Goal: Information Seeking & Learning: Learn about a topic

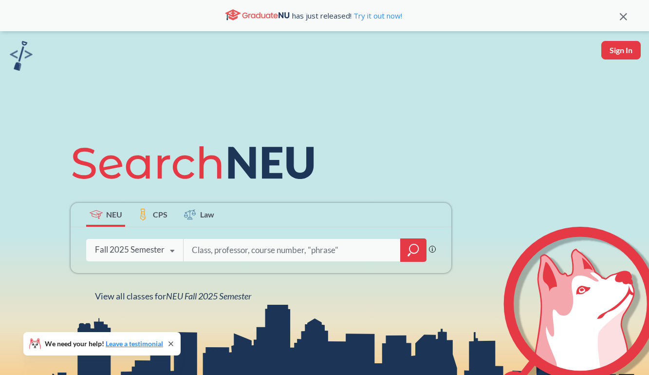
click at [225, 242] on input "search" at bounding box center [292, 250] width 203 height 20
click at [413, 253] on icon "magnifying glass" at bounding box center [414, 248] width 9 height 9
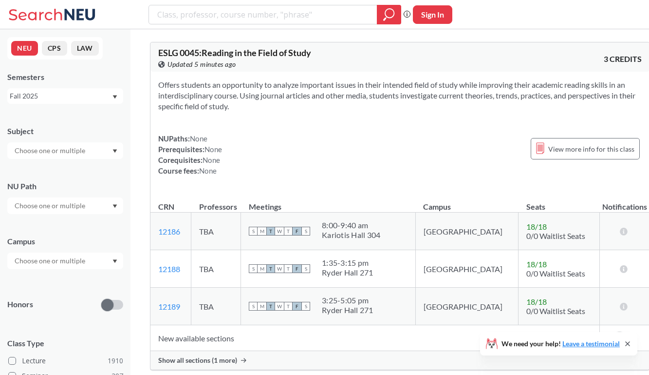
click at [55, 203] on input "text" at bounding box center [51, 206] width 82 height 12
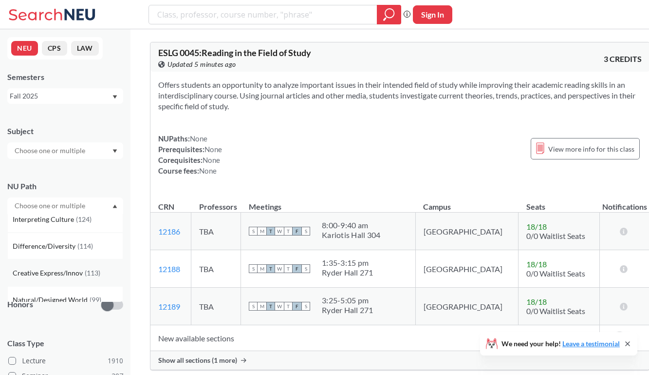
click at [62, 268] on span "Creative Express/Innov" at bounding box center [49, 272] width 72 height 11
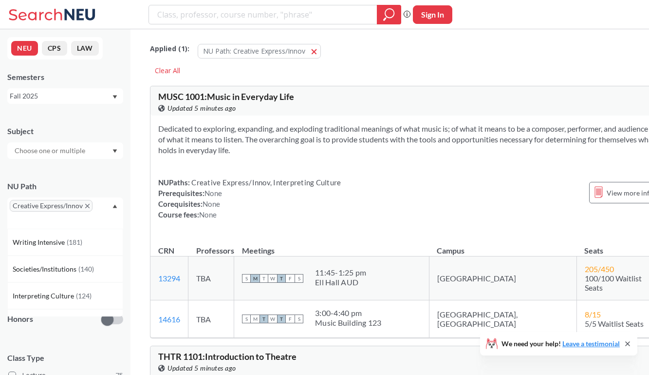
click at [78, 148] on input "text" at bounding box center [51, 151] width 82 height 12
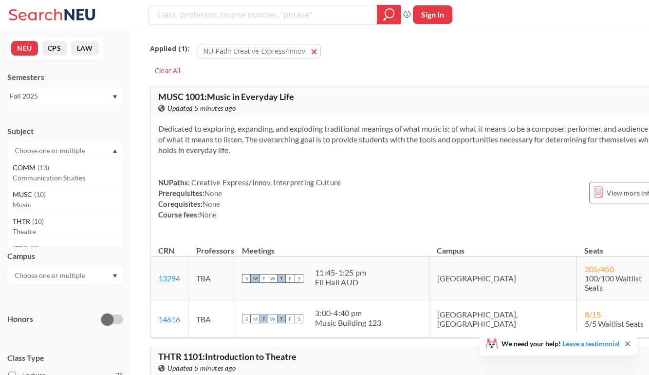
click at [27, 277] on input "text" at bounding box center [51, 275] width 82 height 12
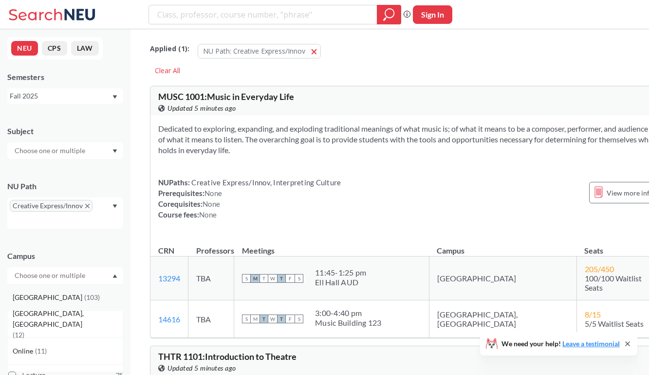
click at [53, 300] on div "[GEOGRAPHIC_DATA] ( 103 )" at bounding box center [68, 297] width 110 height 11
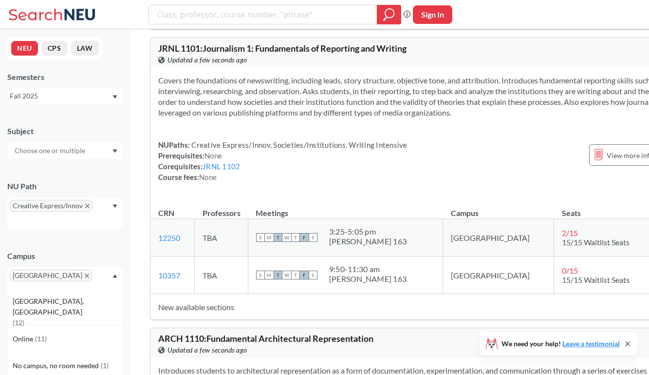
scroll to position [519, 0]
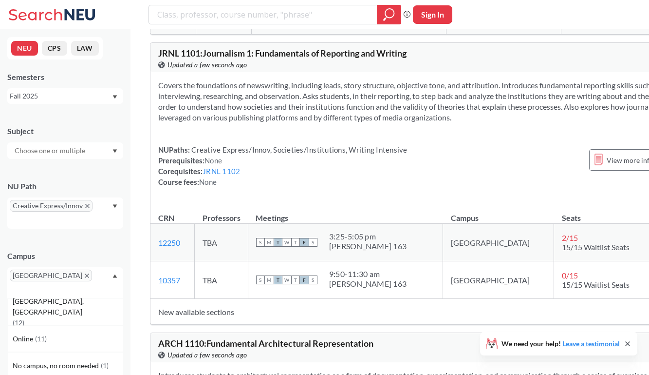
click at [412, 97] on section "Covers the foundations of newswriting, including leads, story structure, object…" at bounding box center [429, 101] width 542 height 43
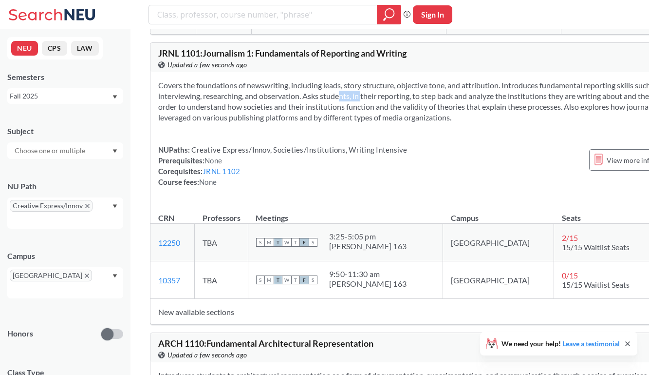
click at [412, 97] on section "Covers the foundations of newswriting, including leads, story structure, object…" at bounding box center [429, 101] width 542 height 43
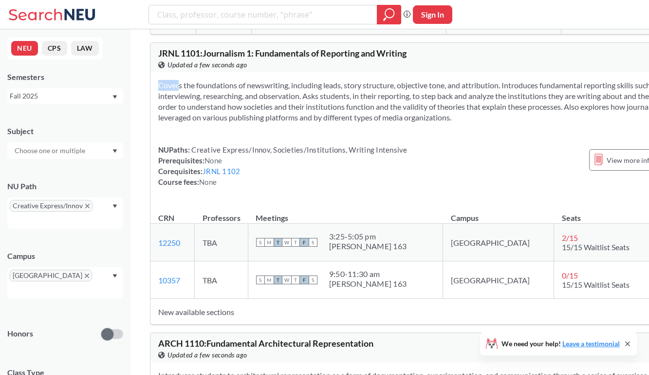
click at [412, 97] on section "Covers the foundations of newswriting, including leads, story structure, object…" at bounding box center [429, 101] width 542 height 43
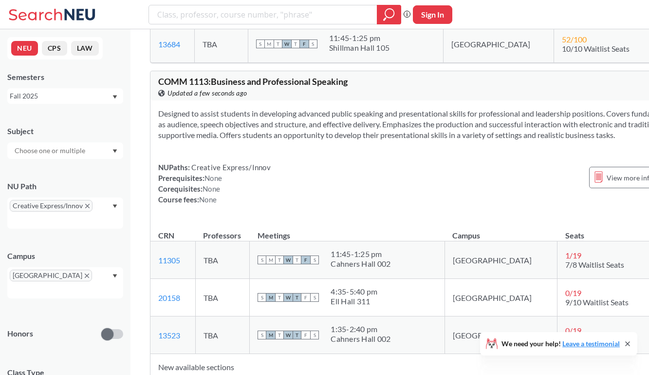
scroll to position [1709, 0]
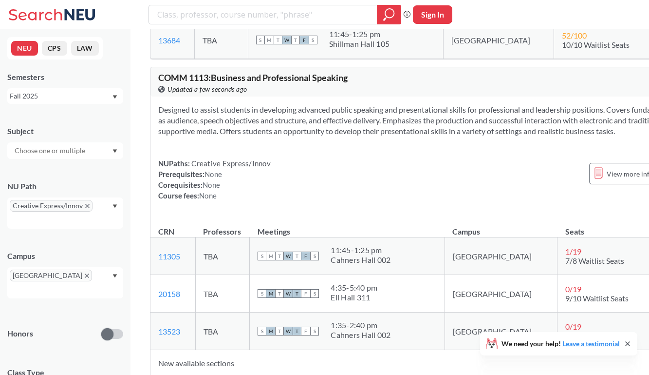
click at [415, 115] on section "Designed to assist students in developing advanced public speaking and presenta…" at bounding box center [429, 120] width 542 height 32
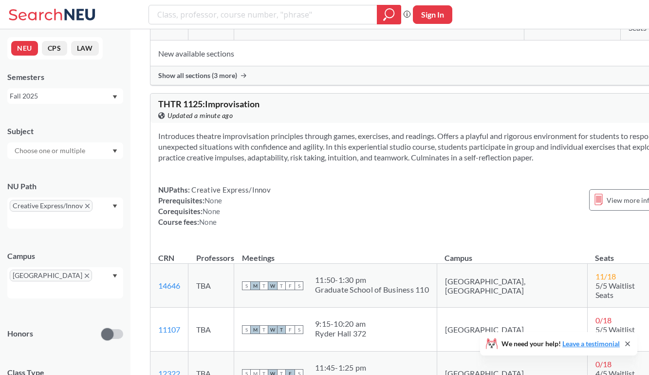
scroll to position [2977, 0]
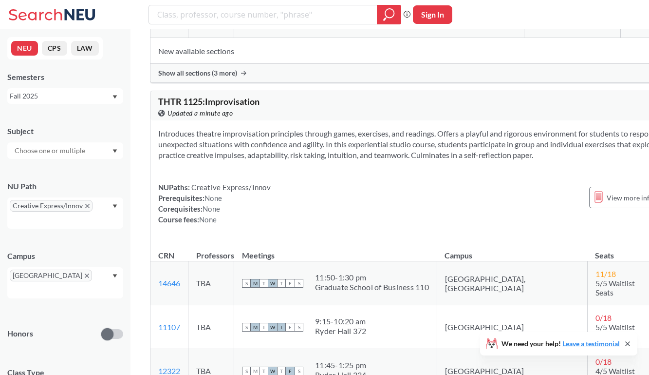
click at [397, 129] on section "Introduces theatre improvisation principles through games, exercises, and readi…" at bounding box center [429, 144] width 542 height 32
click at [397, 129] on section "Introduces theatre improvisation principles through games, exercises, and readi…" at bounding box center [429, 143] width 542 height 32
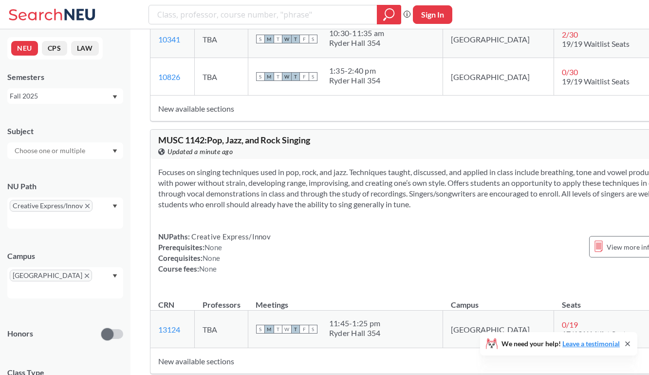
scroll to position [4149, 0]
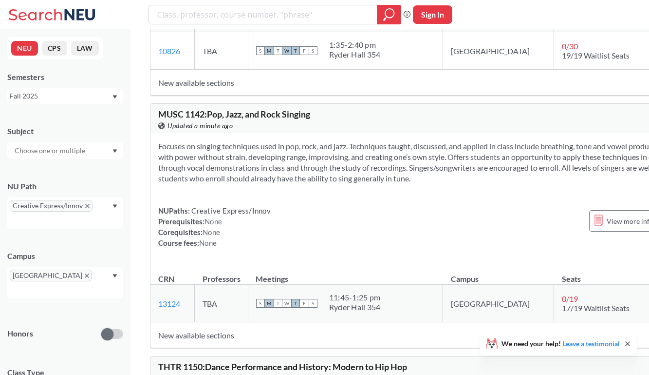
click at [360, 153] on section "Focuses on singing techniques used in pop, rock, and jazz. Techniques taught, d…" at bounding box center [429, 162] width 542 height 43
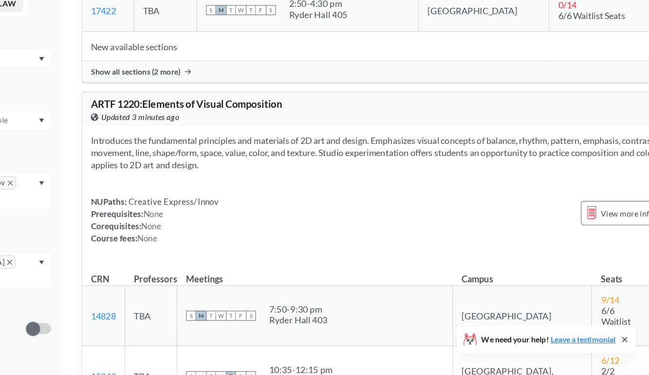
scroll to position [6018, 0]
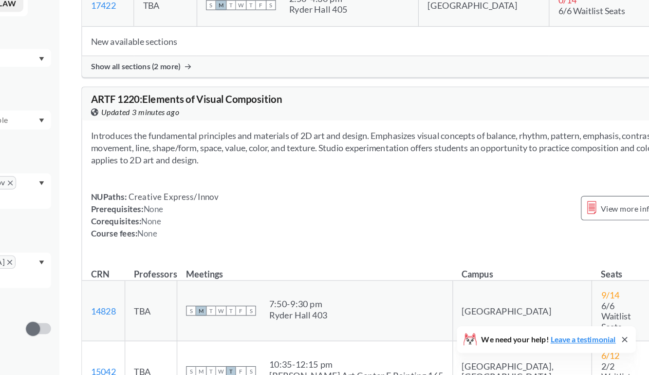
click at [395, 175] on section "Introduces the fundamental principles and materials of 2D art and design. Empha…" at bounding box center [429, 175] width 542 height 32
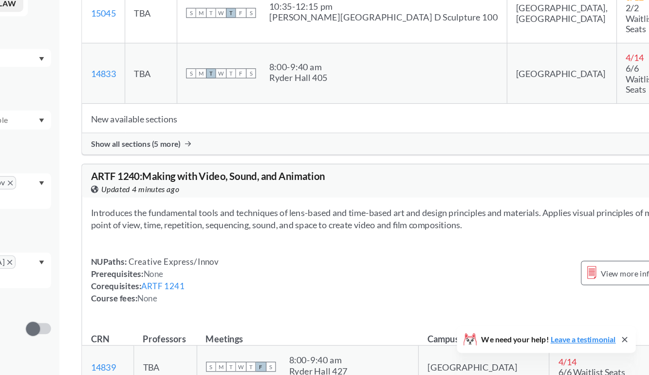
scroll to position [7064, 0]
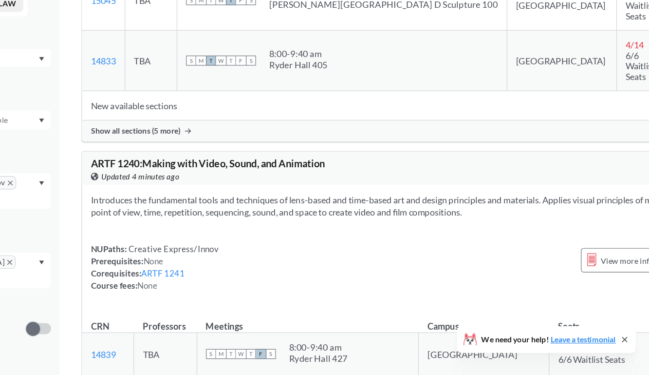
click at [379, 215] on section "Introduces the fundamental tools and techniques of lens-based and time-based ar…" at bounding box center [429, 225] width 542 height 21
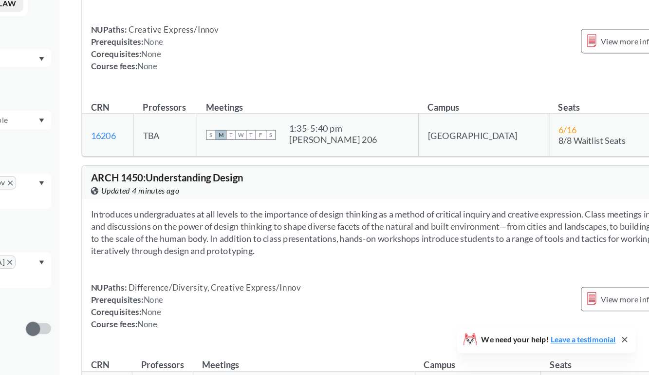
scroll to position [8484, 0]
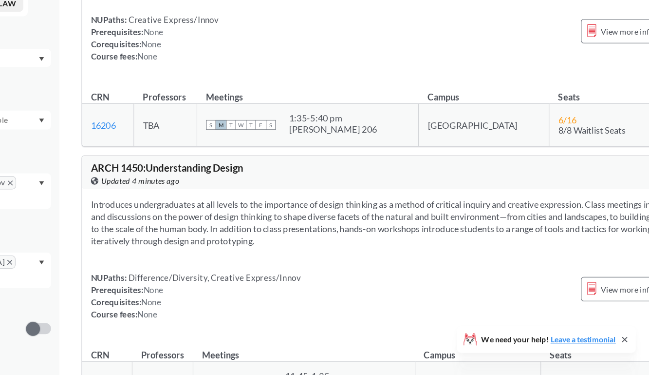
click at [351, 220] on div "Introduces undergraduates at all levels to the importance of design thinking as…" at bounding box center [430, 276] width 558 height 131
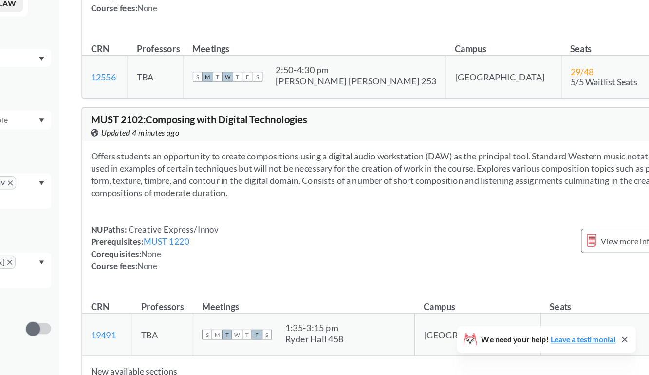
scroll to position [9262, 0]
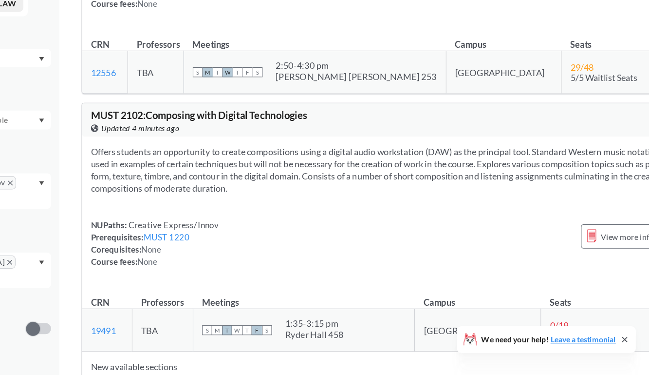
click at [349, 324] on div "1:35 - 3:15 pm" at bounding box center [355, 329] width 52 height 10
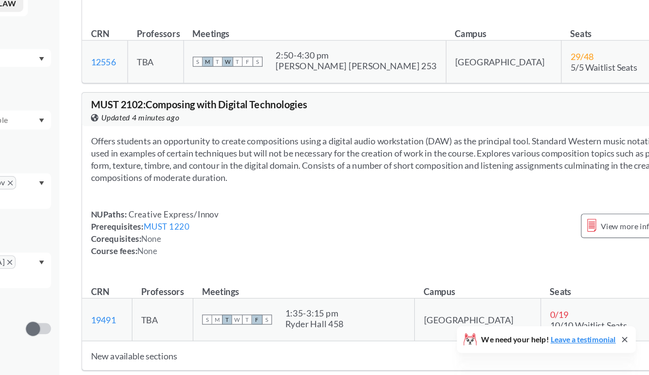
scroll to position [9306, 0]
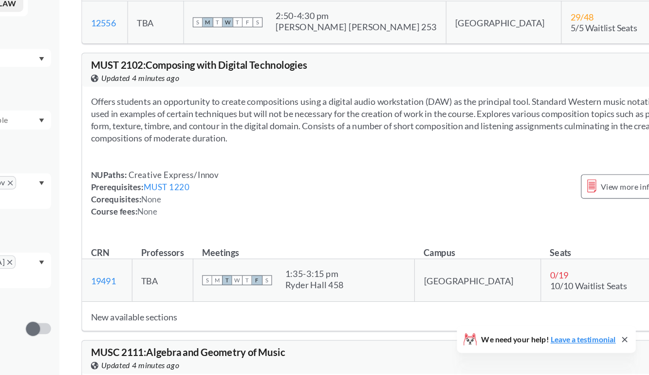
click at [379, 129] on section "Offers students an opportunity to create compositions using a digital audio wor…" at bounding box center [429, 150] width 542 height 43
click at [368, 128] on div "Offers students an opportunity to create compositions using a digital audio wor…" at bounding box center [430, 186] width 558 height 131
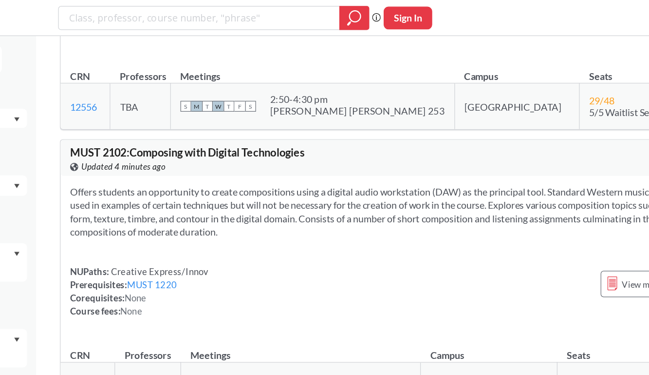
scroll to position [9280, 0]
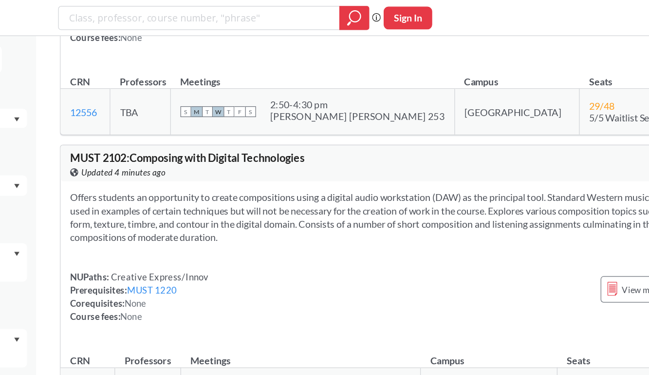
click at [182, 123] on span "MUST 2102 : Composing with Digital Technologies" at bounding box center [253, 128] width 190 height 11
click at [268, 219] on div "NUPaths: Creative Express/Innov Prerequisites: MUST 1220 Corequisites: None Cou…" at bounding box center [429, 240] width 542 height 43
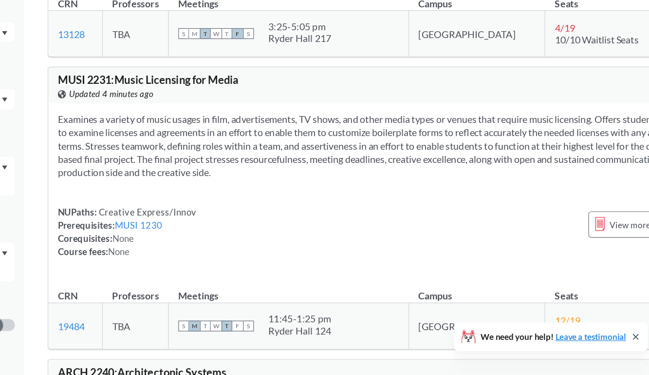
scroll to position [10434, 0]
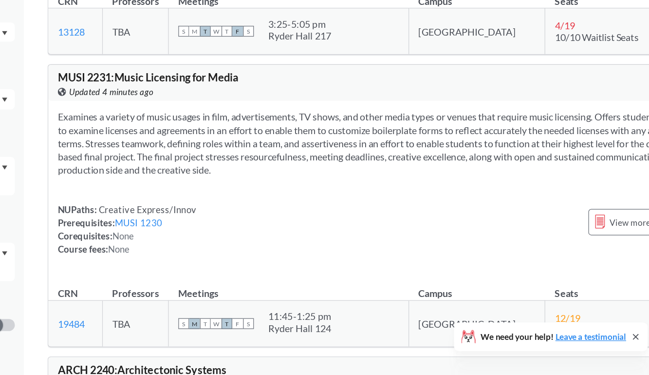
click at [349, 169] on section "Examines a variety of music usages in film, advertisements, TV shows, and other…" at bounding box center [429, 187] width 542 height 54
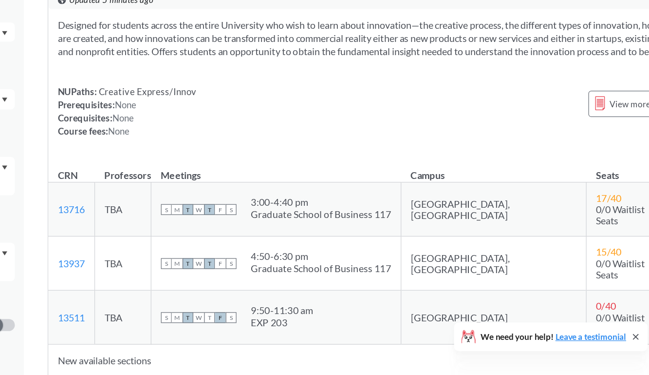
scroll to position [11884, 0]
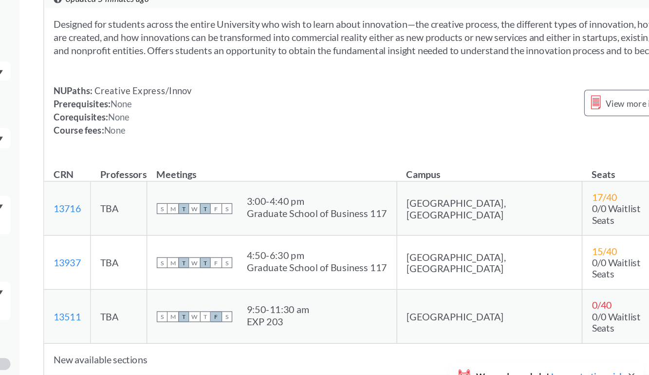
click at [354, 131] on div "Designed for students across the entire University who wish to learn about inno…" at bounding box center [430, 105] width 558 height 120
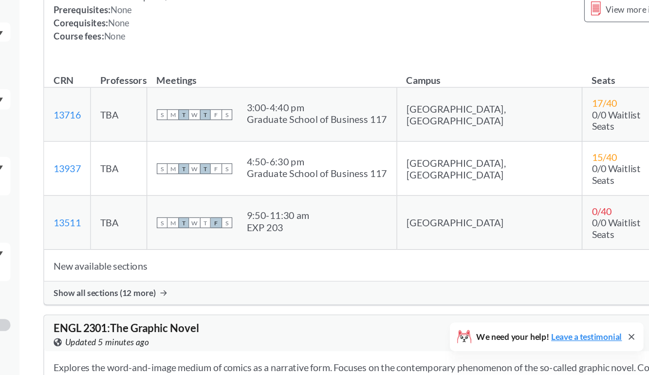
scroll to position [11928, 0]
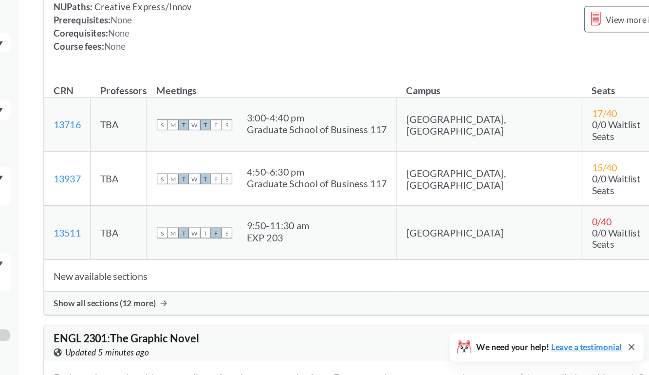
click at [239, 317] on div "Show all sections (12 more)" at bounding box center [430, 308] width 558 height 19
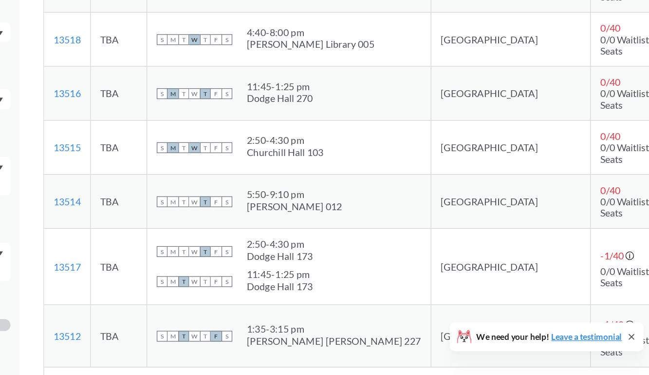
scroll to position [12384, 0]
drag, startPoint x: 394, startPoint y: 203, endPoint x: 316, endPoint y: 188, distance: 79.0
click at [316, 211] on td "S M T W T F S 5:50 - 9:10 pm [PERSON_NAME] 012" at bounding box center [349, 233] width 231 height 44
click at [316, 222] on div "S M T W T F S 5:50 - 9:10 pm [PERSON_NAME] 012" at bounding box center [349, 232] width 215 height 21
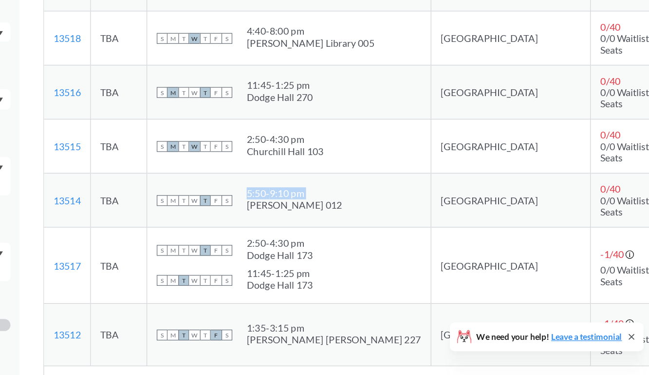
click at [316, 222] on div "S M T W T F S 5:50 - 9:10 pm [PERSON_NAME] 012" at bounding box center [349, 232] width 215 height 21
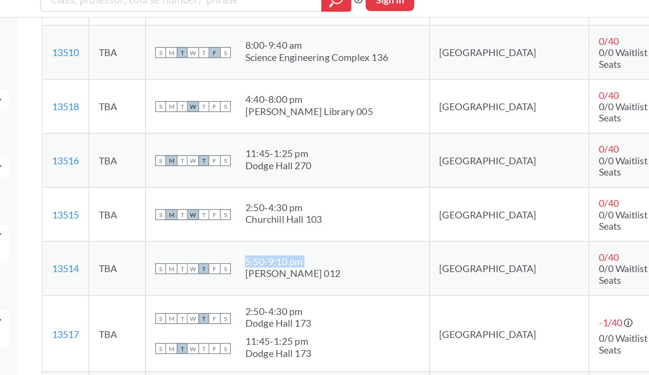
click at [350, 91] on div "4:40 - 8:00 pm" at bounding box center [367, 96] width 104 height 10
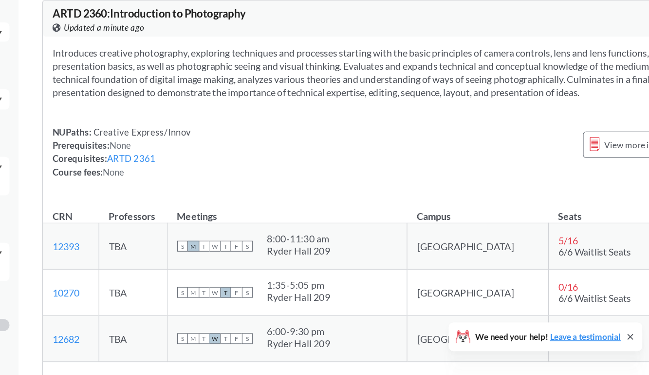
scroll to position [15038, 0]
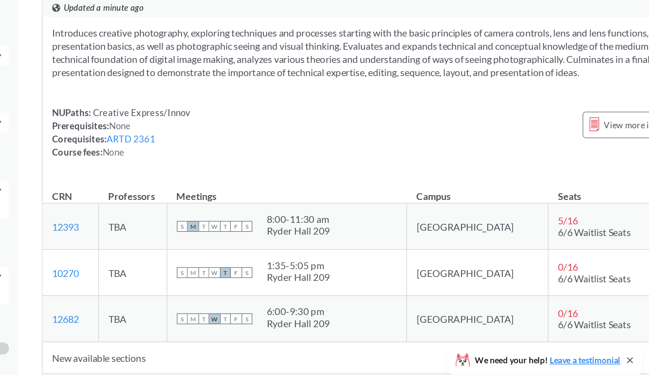
click at [338, 115] on section "Introduces creative photography, exploring techniques and processes starting wi…" at bounding box center [429, 94] width 542 height 43
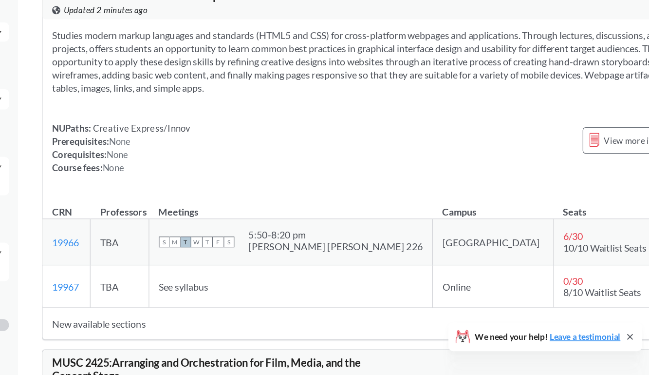
scroll to position [16208, 0]
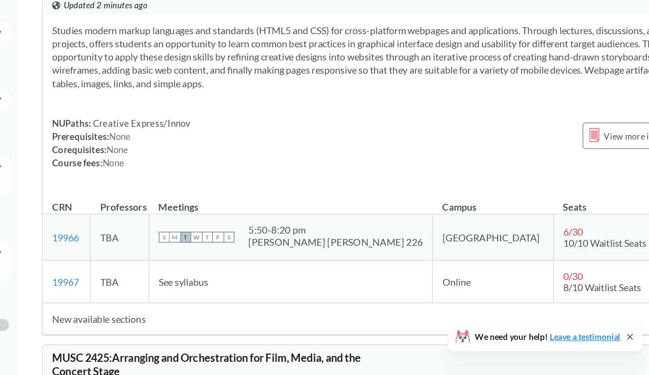
click at [336, 143] on section "Studies modern markup languages and standards (HTML5 and CSS) for cross-platfor…" at bounding box center [429, 117] width 542 height 54
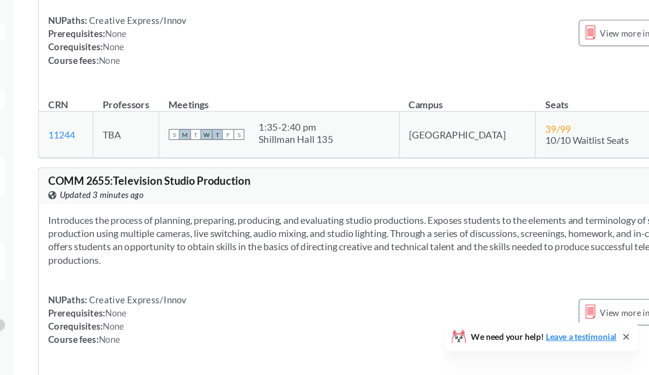
scroll to position [18561, 0]
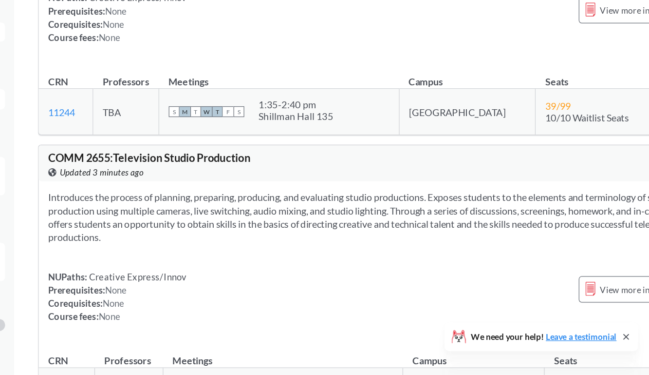
drag, startPoint x: 324, startPoint y: 114, endPoint x: 455, endPoint y: 124, distance: 131.0
click at [455, 41] on section "Examines business issues associated with the entertainment industry. One dozen …" at bounding box center [429, 15] width 542 height 54
click at [425, 41] on section "Examines business issues associated with the entertainment industry. One dozen …" at bounding box center [429, 15] width 542 height 54
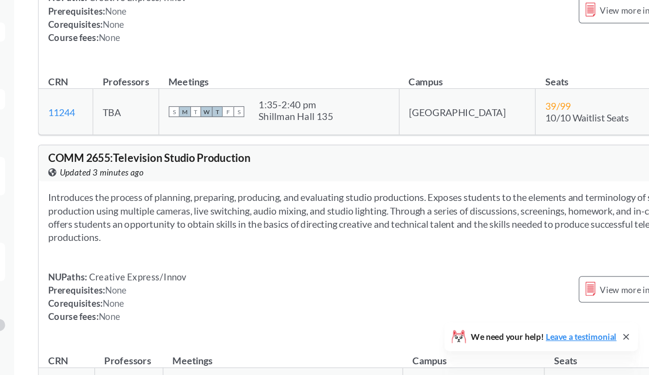
click at [425, 41] on section "Examines business issues associated with the entertainment industry. One dozen …" at bounding box center [429, 15] width 542 height 54
drag, startPoint x: 409, startPoint y: 144, endPoint x: 416, endPoint y: 154, distance: 12.3
click at [416, 41] on section "Examines business issues associated with the entertainment industry. One dozen …" at bounding box center [429, 15] width 542 height 54
click at [305, 106] on div "NUPaths: Creative Express/Innov Prerequisites: None Corequisites: None Course f…" at bounding box center [429, 84] width 542 height 43
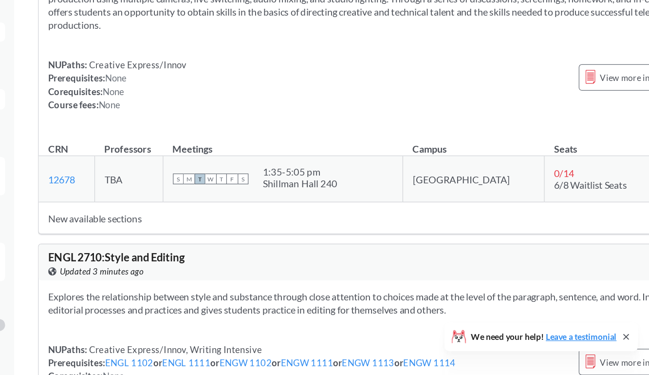
scroll to position [18736, 0]
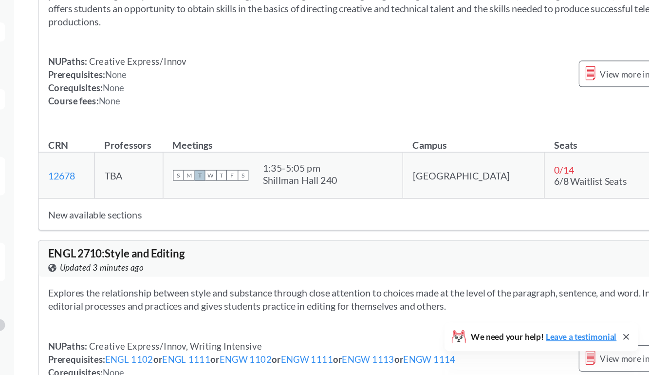
click at [302, 93] on section "Introduces the process of planning, preparing, producing, and evaluating studio…" at bounding box center [429, 71] width 542 height 43
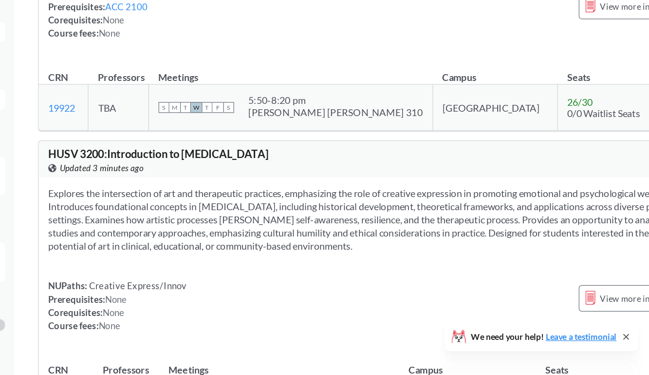
scroll to position [19272, 0]
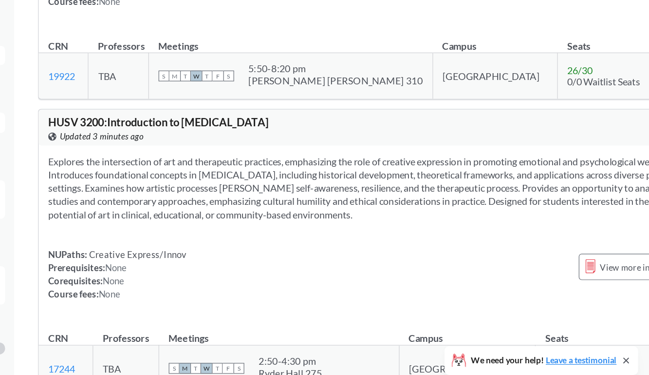
click at [235, 35] on link "ACC 2100" at bounding box center [222, 30] width 35 height 9
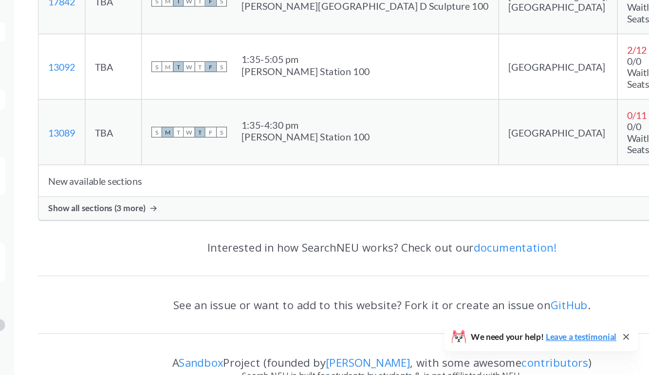
click at [243, 257] on div "Interested in how SearchNEU works? Check out our documentation!" at bounding box center [429, 271] width 559 height 28
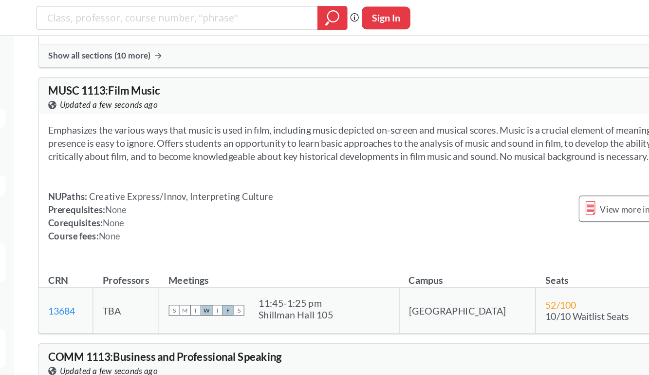
scroll to position [1483, 0]
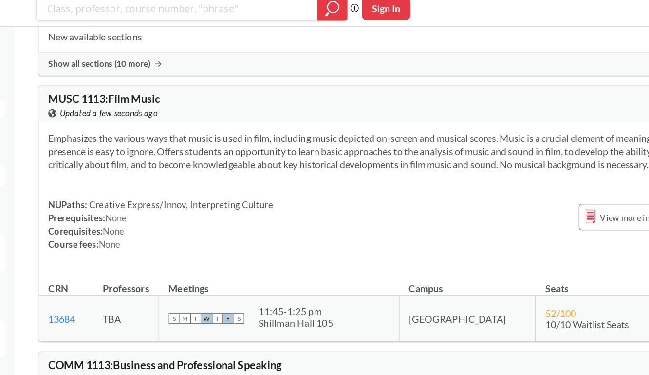
click at [236, 12] on input "search" at bounding box center [263, 14] width 214 height 17
type input "innovation"
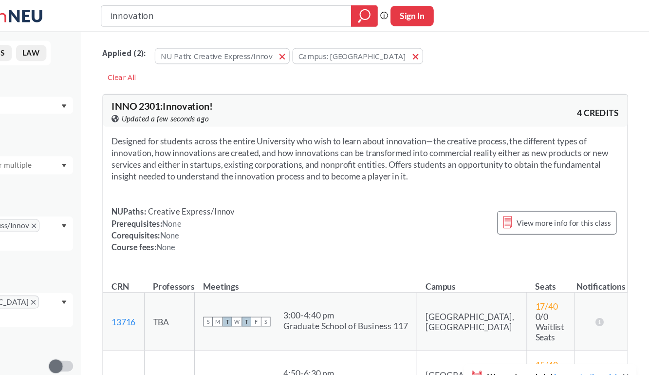
click at [210, 15] on input "innovation" at bounding box center [263, 14] width 214 height 17
type input "entertainment"
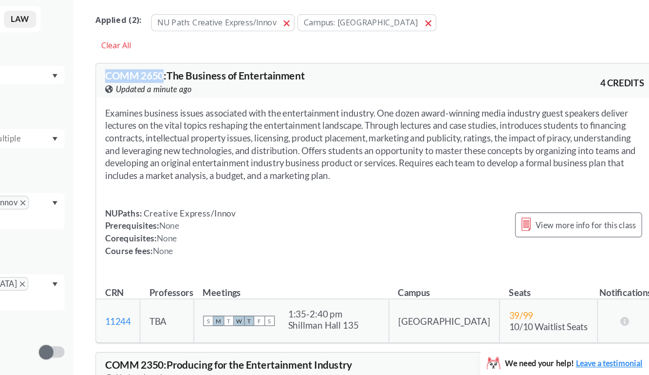
drag, startPoint x: 209, startPoint y: 95, endPoint x: 142, endPoint y: 102, distance: 67.5
copy span "COMM 2650"
